Goal: Task Accomplishment & Management: Manage account settings

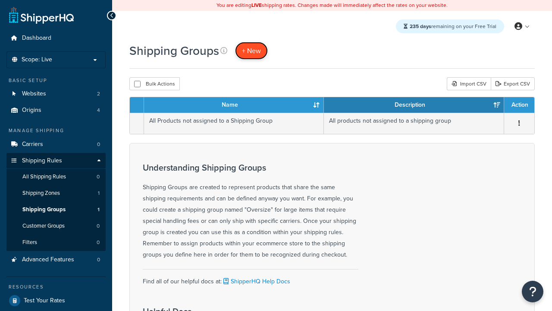
click at [252, 50] on span "+ New" at bounding box center [251, 51] width 19 height 10
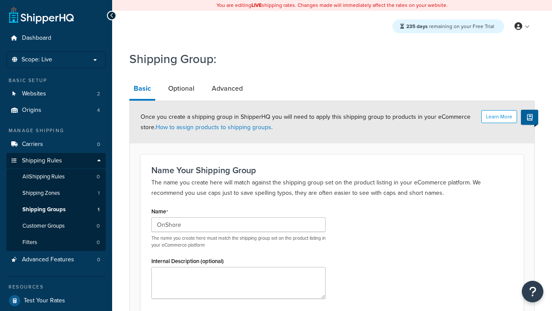
scroll to position [85, 0]
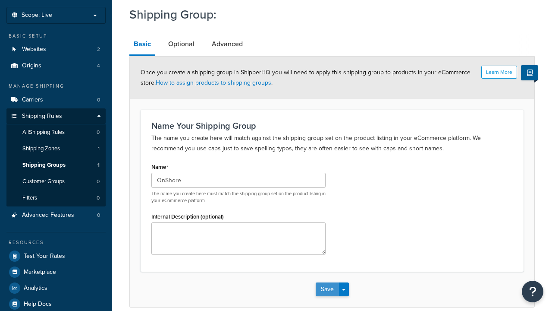
type input "OnShore"
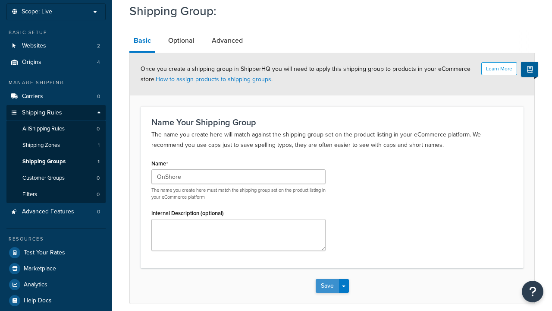
click at [327, 279] on button "Save" at bounding box center [327, 286] width 23 height 14
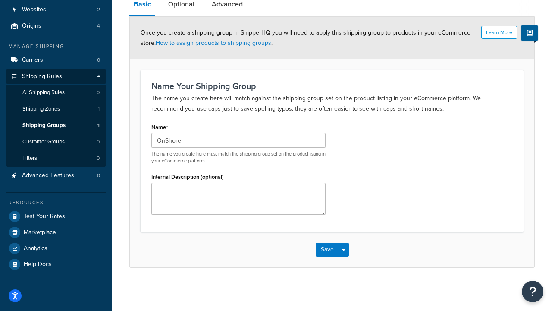
scroll to position [0, 0]
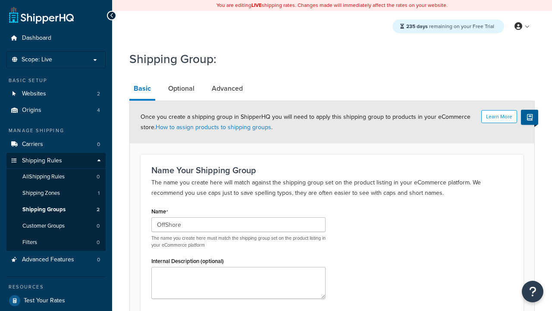
type input "OffShore"
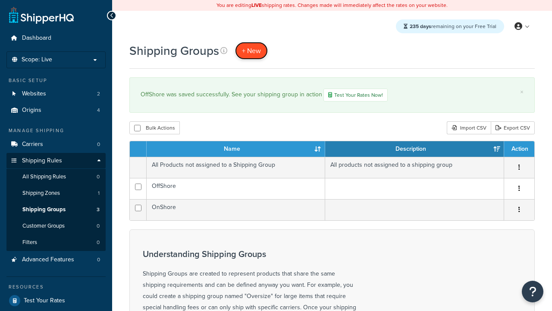
click at [252, 50] on span "+ New" at bounding box center [251, 51] width 19 height 10
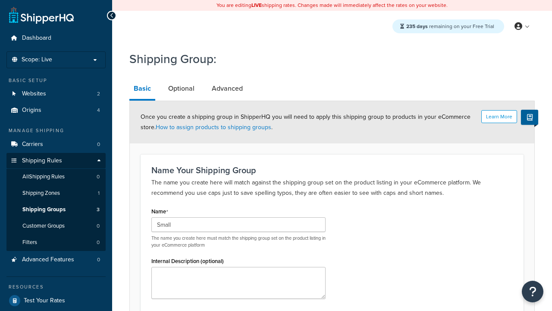
scroll to position [85, 0]
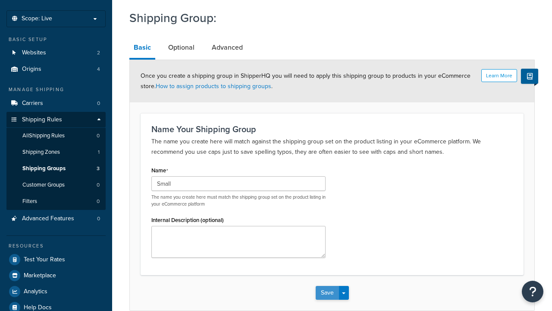
type input "Small"
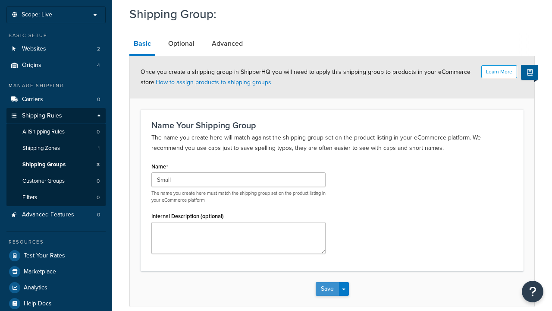
click at [327, 282] on button "Save" at bounding box center [327, 289] width 23 height 14
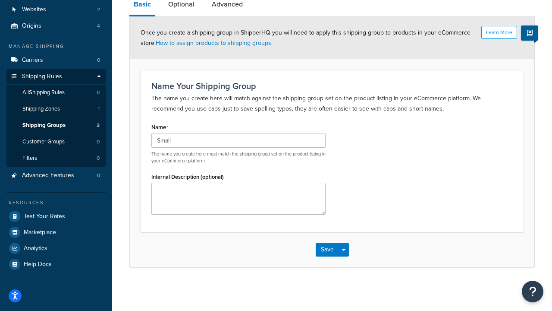
scroll to position [0, 0]
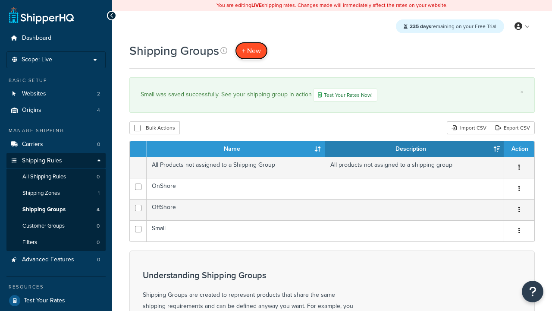
click at [252, 50] on span "+ New" at bounding box center [251, 51] width 19 height 10
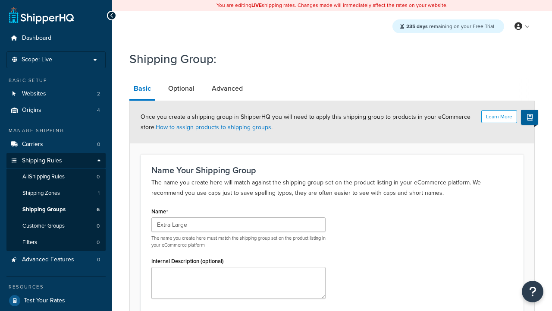
scroll to position [85, 0]
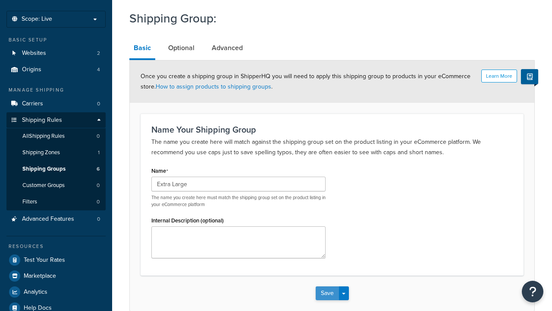
type input "Extra Large"
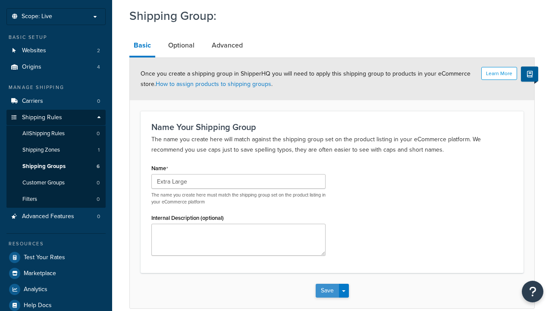
click at [327, 283] on button "Save" at bounding box center [327, 290] width 23 height 14
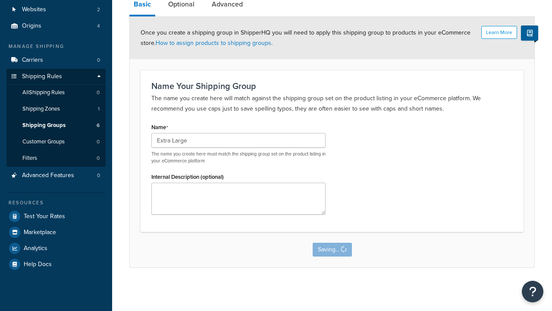
scroll to position [0, 0]
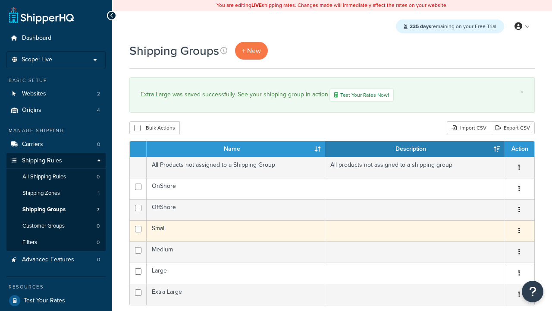
click at [519, 232] on icon "button" at bounding box center [520, 230] width 2 height 6
click at [0, 0] on link "Edit" at bounding box center [0, 0] width 0 height 0
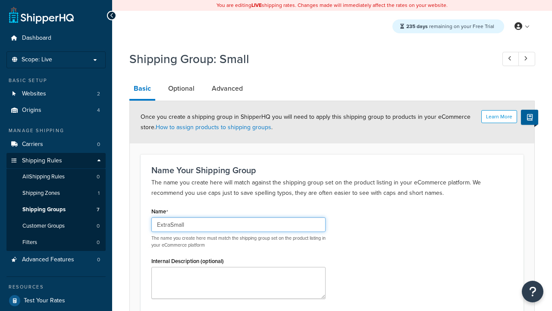
type input "ExtraSmall"
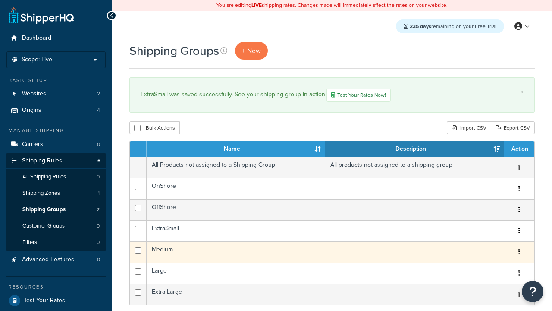
click at [519, 253] on icon "button" at bounding box center [520, 251] width 2 height 6
click at [484, 287] on link "Duplicate" at bounding box center [484, 288] width 68 height 18
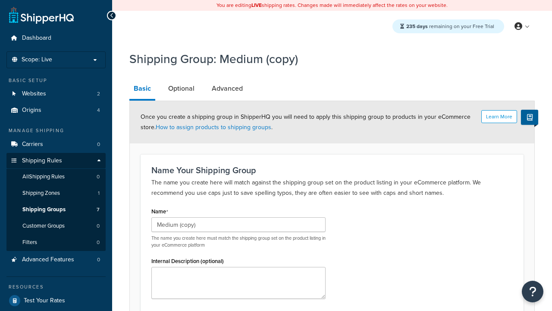
scroll to position [85, 0]
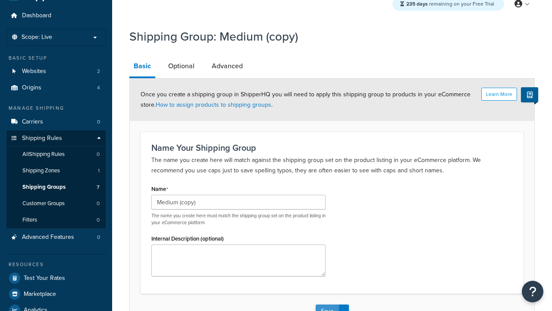
click at [327, 304] on button "Save" at bounding box center [327, 311] width 23 height 14
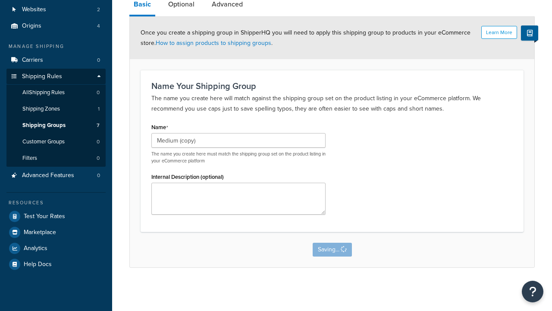
scroll to position [0, 0]
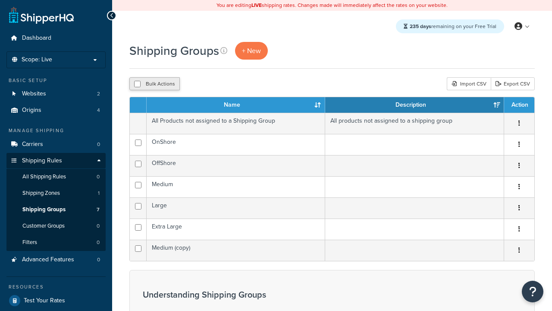
click at [154, 84] on button "Bulk Actions" at bounding box center [154, 83] width 50 height 13
checkbox input "true"
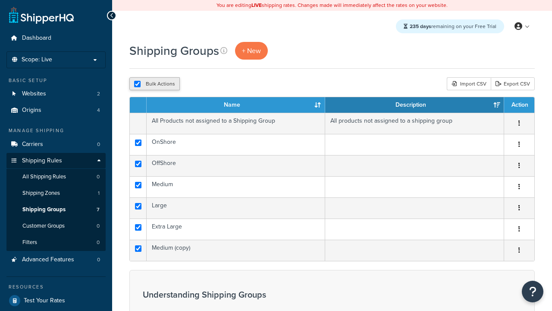
checkbox input "true"
click at [0, 0] on button "Delete" at bounding box center [0, 0] width 0 height 0
